Goal: Task Accomplishment & Management: Use online tool/utility

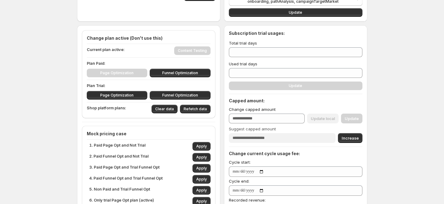
scroll to position [122, 0]
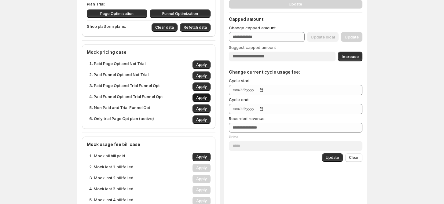
click at [199, 98] on span "Apply" at bounding box center [201, 97] width 11 height 5
type input "**"
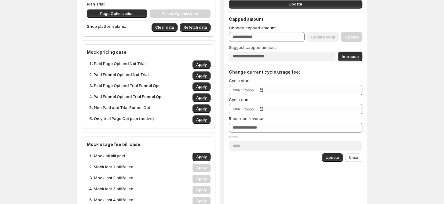
click at [45, 99] on div "Sync access token Handle sync Disconnect web pixel Disconnect Remove onboarding…" at bounding box center [222, 63] width 444 height 371
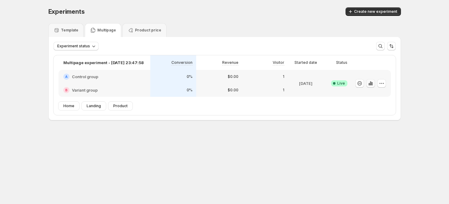
click at [371, 85] on icon "button" at bounding box center [371, 83] width 1 height 3
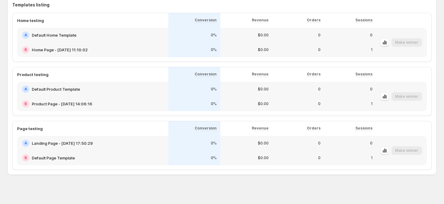
scroll to position [349, 0]
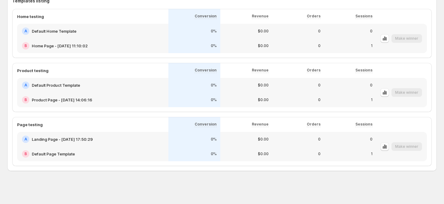
click at [387, 144] on icon "button" at bounding box center [385, 147] width 6 height 6
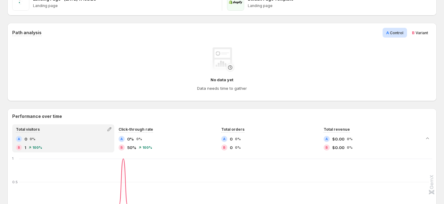
scroll to position [81, 0]
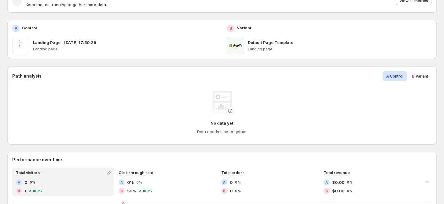
click at [422, 76] on span "Variant" at bounding box center [422, 76] width 13 height 5
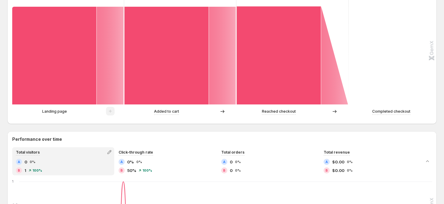
scroll to position [122, 0]
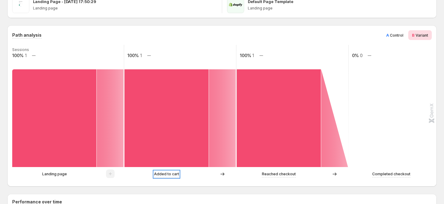
click at [162, 175] on p "Added to cart" at bounding box center [166, 174] width 25 height 6
click at [110, 174] on span at bounding box center [110, 175] width 9 height 5
